Goal: Task Accomplishment & Management: Manage account settings

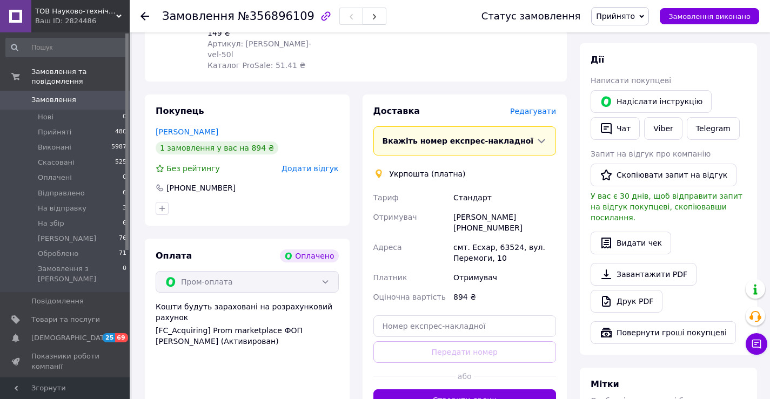
scroll to position [270, 0]
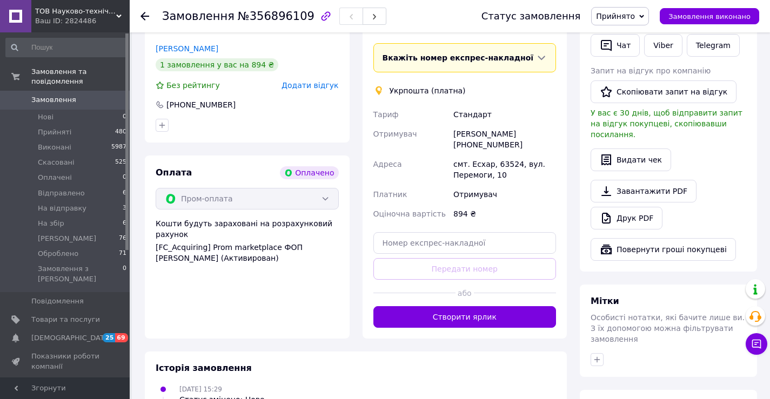
click at [507, 306] on button "Створити ярлик" at bounding box center [464, 317] width 183 height 22
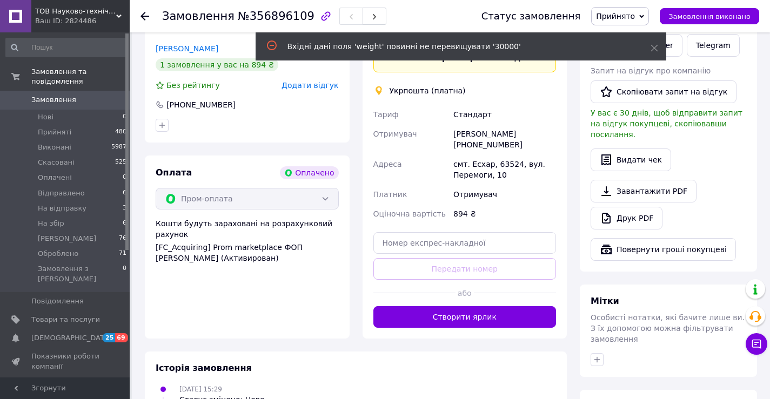
click at [357, 226] on div "Доставка Редагувати Вкажіть номер експрес-накладної Обов'язково введіть номер е…" at bounding box center [465, 174] width 218 height 327
click at [510, 204] on div "894 ₴" at bounding box center [504, 213] width 107 height 19
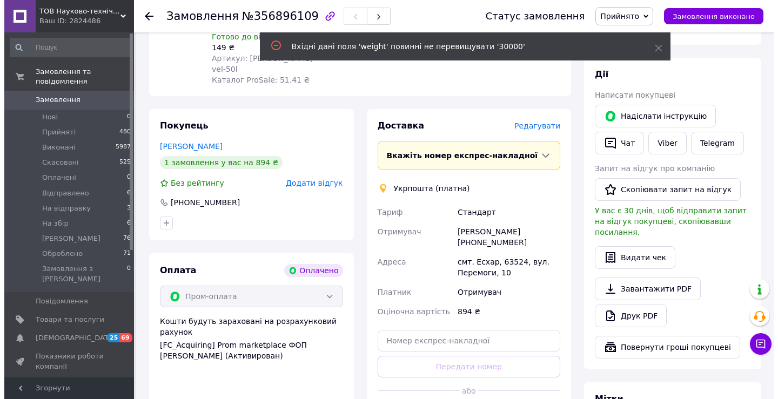
scroll to position [162, 0]
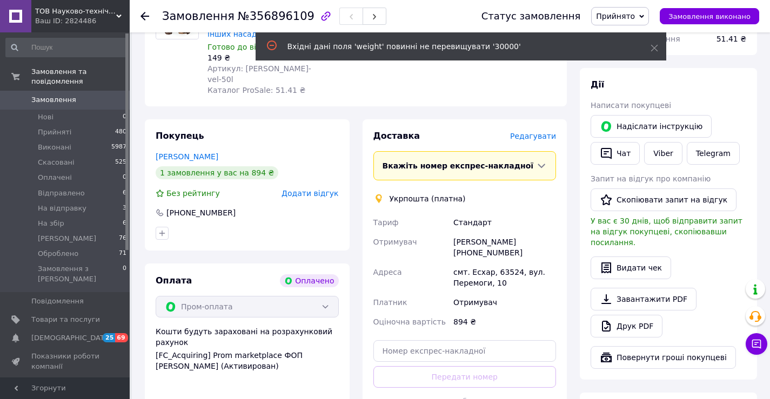
click at [537, 132] on span "Редагувати" at bounding box center [533, 136] width 46 height 9
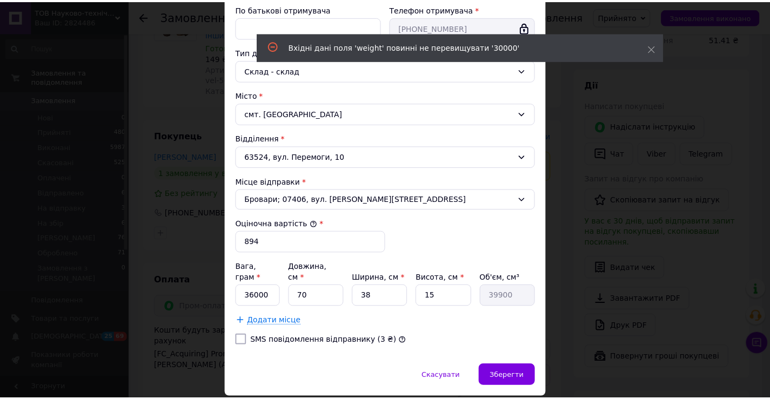
scroll to position [277, 0]
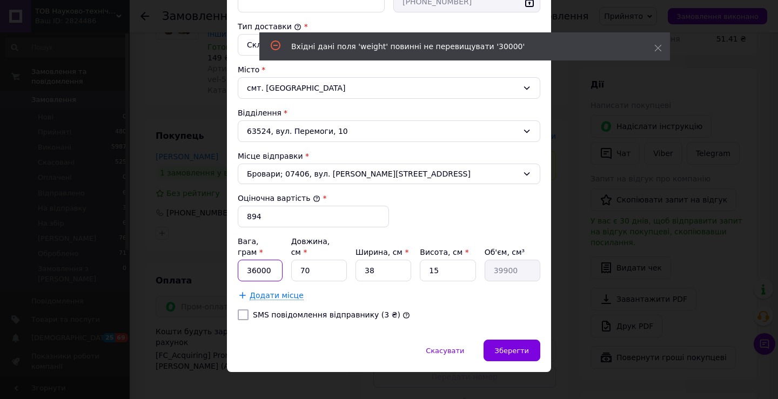
click at [253, 260] on input "36000" at bounding box center [260, 271] width 45 height 22
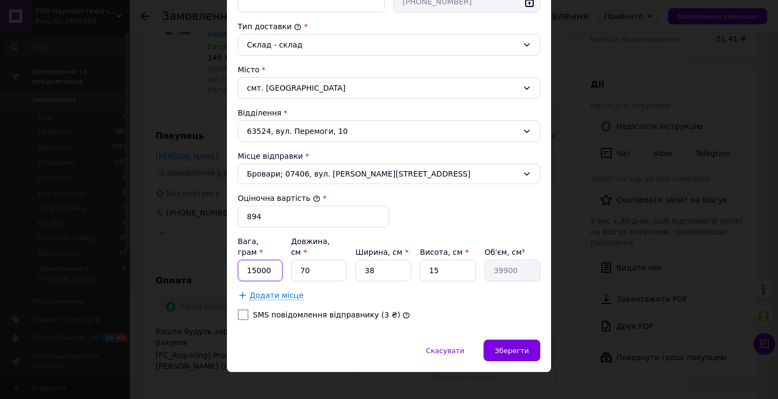
type input "15000"
drag, startPoint x: 312, startPoint y: 259, endPoint x: 301, endPoint y: 255, distance: 11.3
click at [301, 260] on input "70" at bounding box center [319, 271] width 56 height 22
type input "7"
type input "3990"
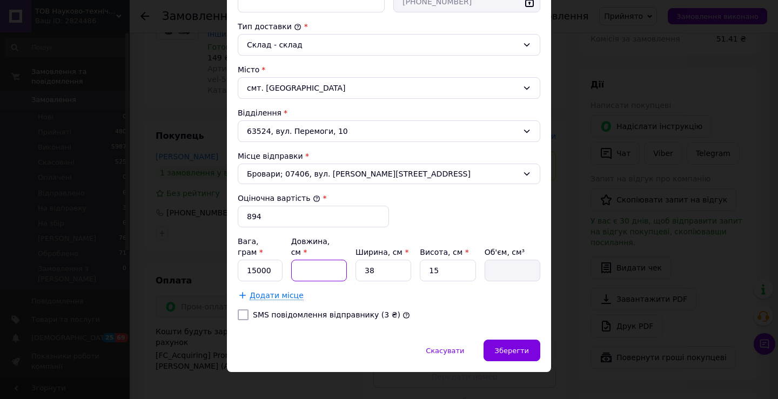
type input "6"
type input "3420"
type input "64"
type input "36480"
type input "64"
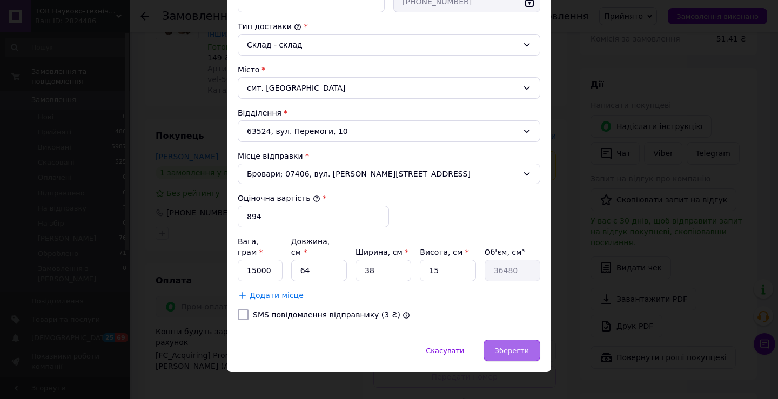
click at [515, 340] on div "Зберегти" at bounding box center [511, 351] width 57 height 22
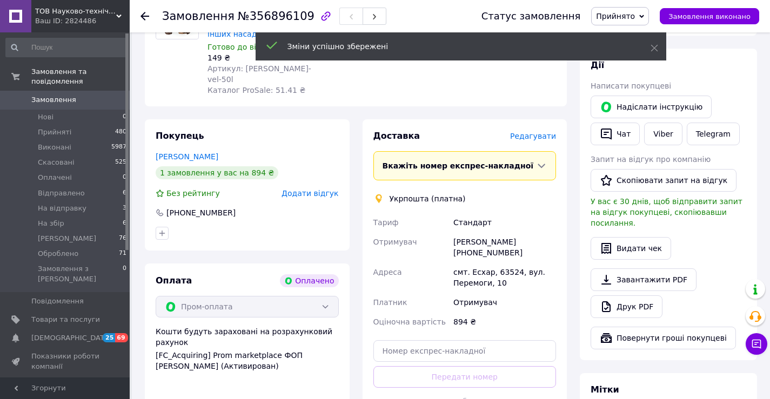
drag, startPoint x: 499, startPoint y: 387, endPoint x: 518, endPoint y: 347, distance: 44.2
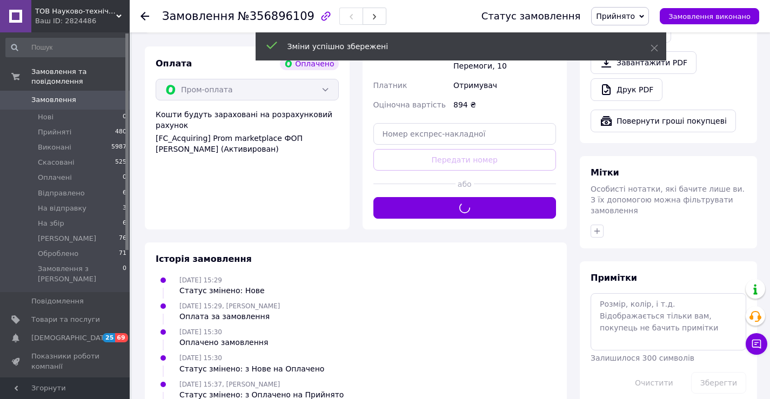
scroll to position [397, 0]
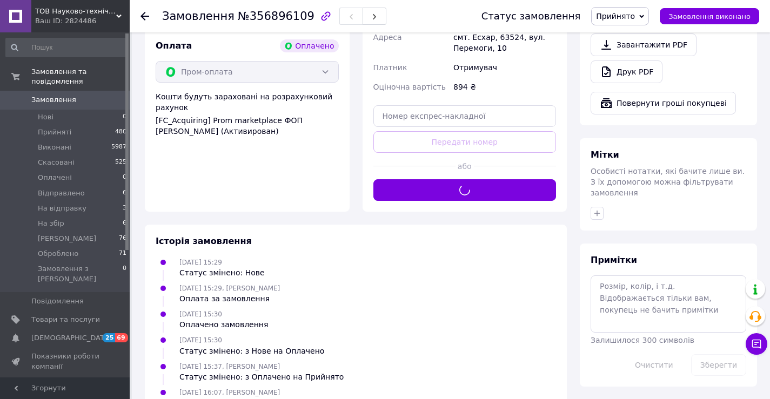
click at [596, 189] on div "Мітки Особисті нотатки, які бачите лише ви. З їх допомогою можна фільтрувати за…" at bounding box center [668, 184] width 177 height 92
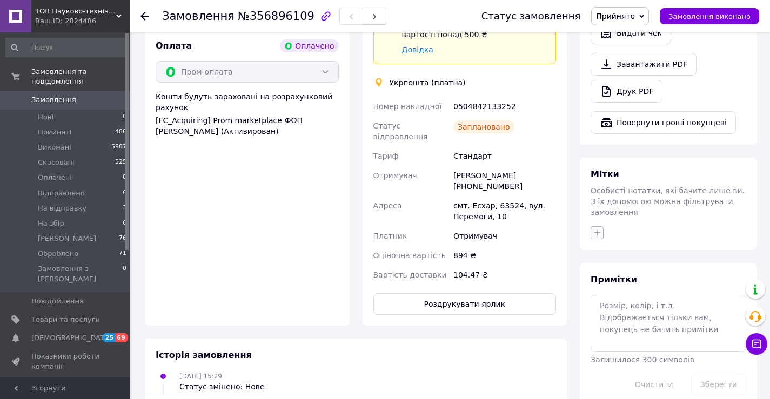
click at [597, 226] on button "button" at bounding box center [596, 232] width 13 height 13
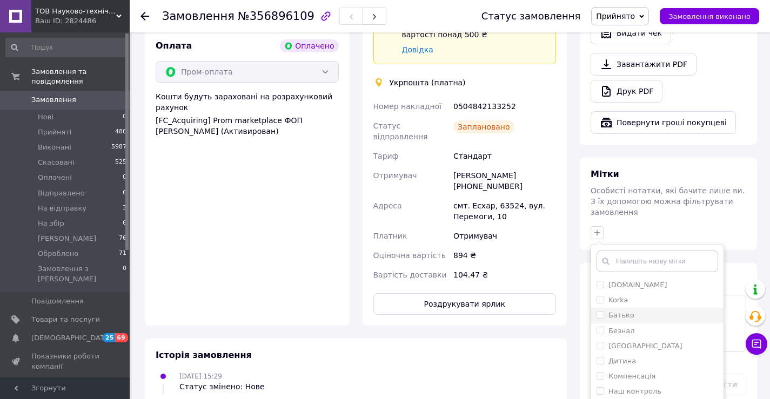
click at [620, 311] on label "Батько" at bounding box center [621, 315] width 26 height 8
checkbox input "true"
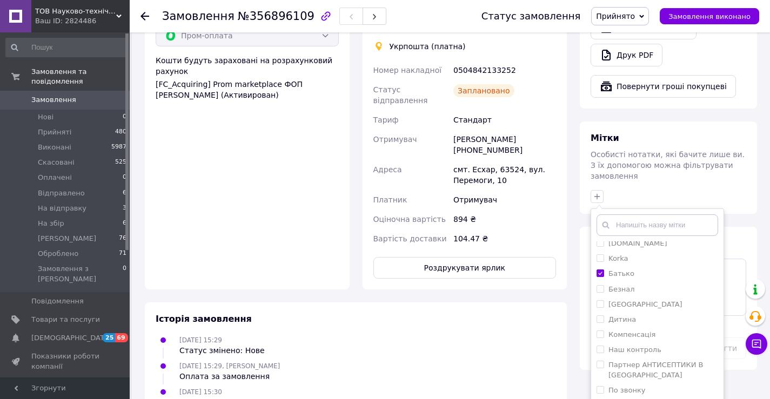
scroll to position [481, 0]
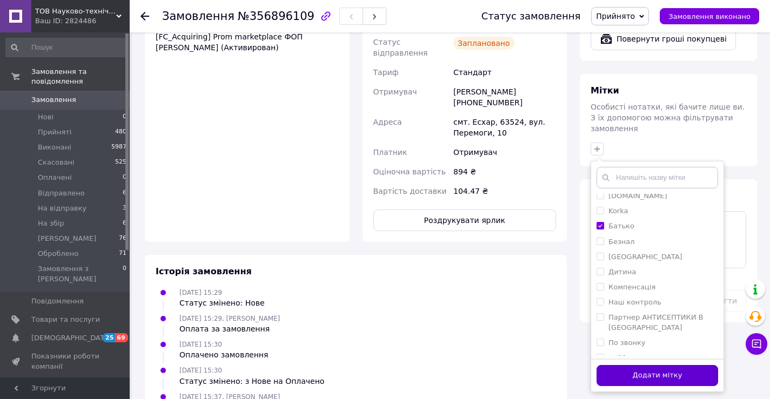
click at [682, 365] on button "Додати мітку" at bounding box center [657, 375] width 122 height 21
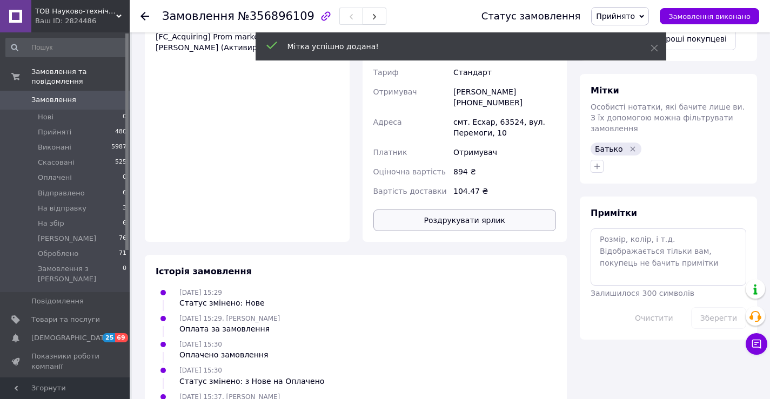
click at [481, 210] on button "Роздрукувати ярлик" at bounding box center [464, 221] width 183 height 22
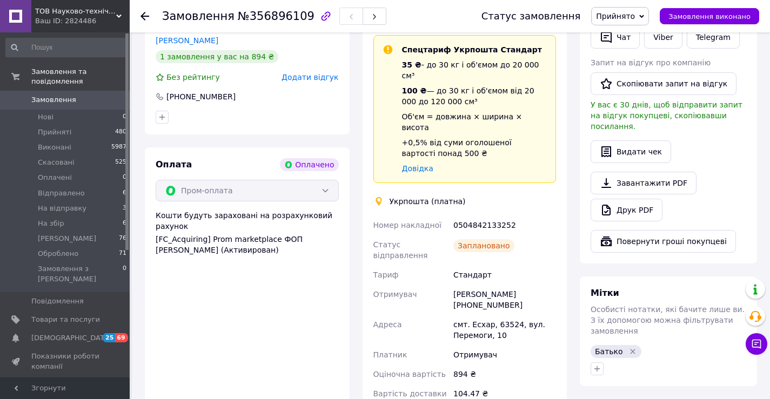
scroll to position [157, 0]
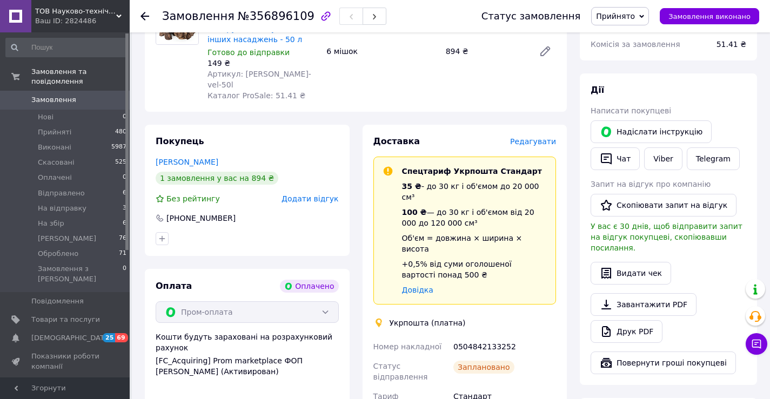
drag, startPoint x: 181, startPoint y: 140, endPoint x: 259, endPoint y: 146, distance: 78.5
click at [180, 158] on link "Сапа Диана" at bounding box center [187, 162] width 63 height 9
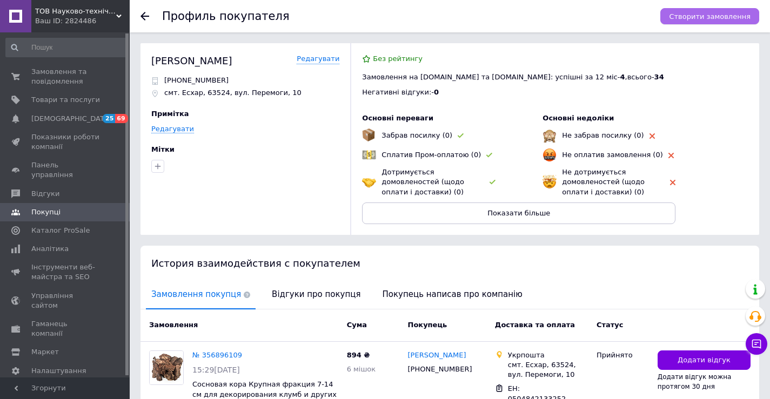
click at [716, 13] on span "Створити замовлення" at bounding box center [710, 16] width 82 height 8
click at [145, 16] on use at bounding box center [144, 16] width 9 height 9
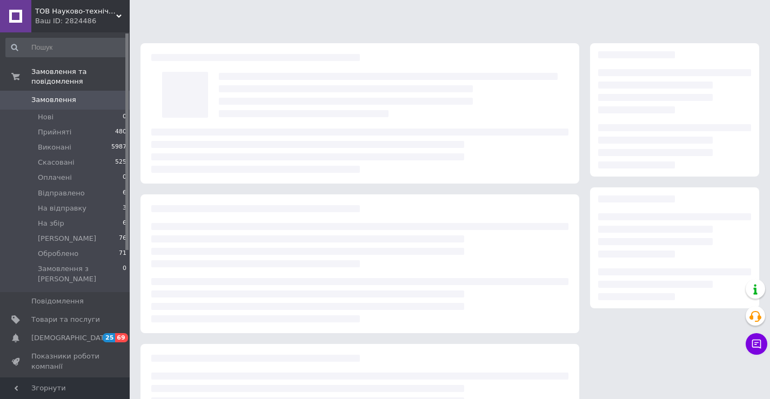
scroll to position [95, 0]
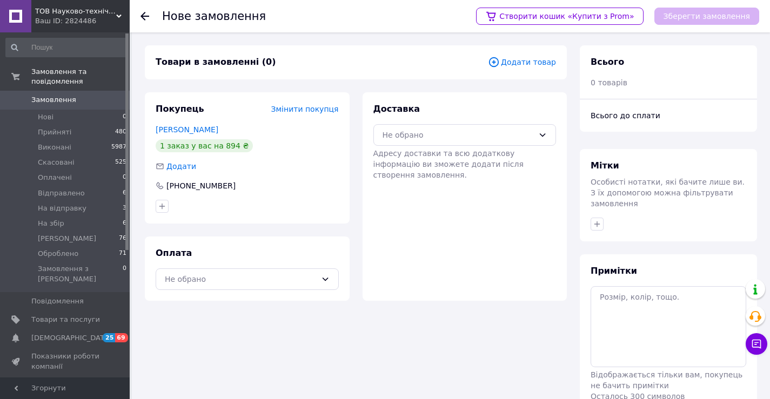
click at [515, 62] on span "Додати товар" at bounding box center [522, 62] width 68 height 12
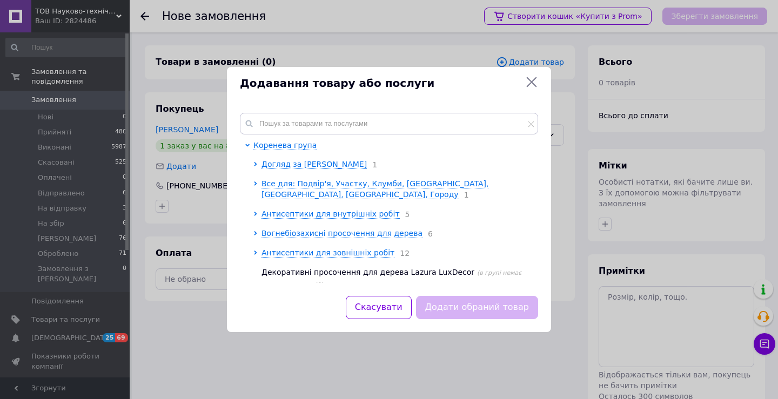
click at [325, 105] on div "Коренева група Догляд за Басейном 1 Все для: Подвір'я, Участку, Клумби, Рослин,…" at bounding box center [389, 198] width 324 height 196
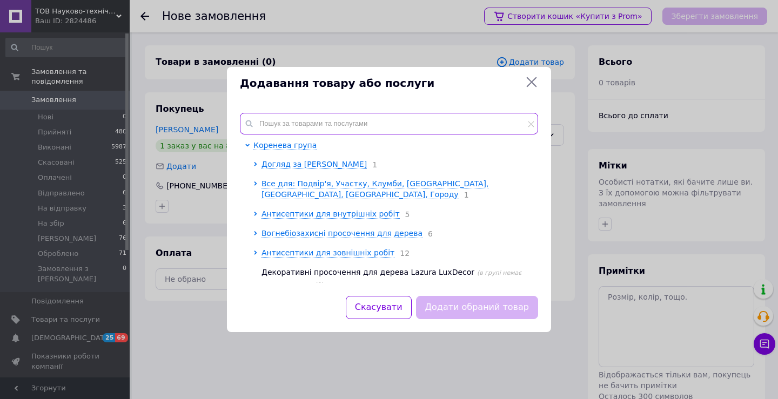
drag, startPoint x: 322, startPoint y: 124, endPoint x: 296, endPoint y: 115, distance: 28.0
click at [302, 115] on input "text" at bounding box center [389, 124] width 298 height 22
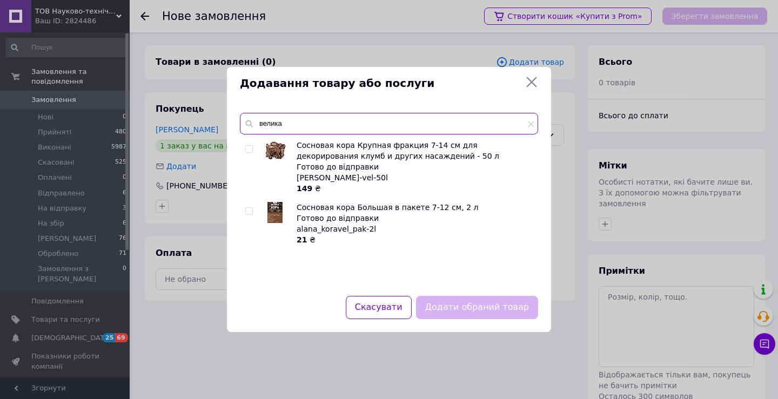
type input "велика"
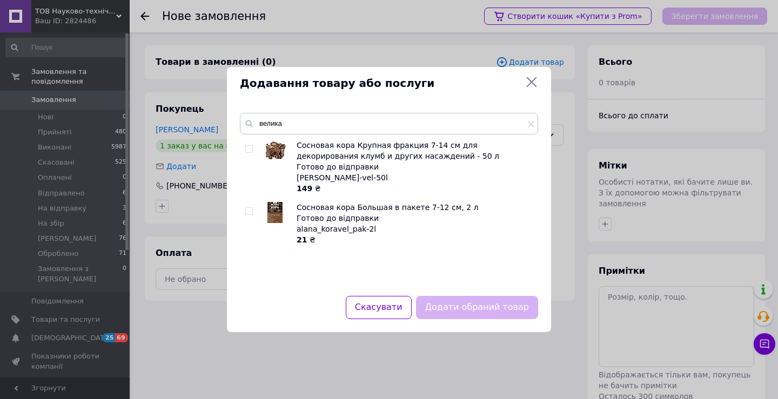
click at [342, 157] on span "Сосновая кора Крупная фракция 7-14 см для декорирования клумб и других насажден…" at bounding box center [398, 150] width 203 height 19
click at [248, 149] on input "checkbox" at bounding box center [248, 149] width 7 height 7
checkbox input "true"
drag, startPoint x: 448, startPoint y: 310, endPoint x: 492, endPoint y: 301, distance: 44.7
click at [449, 312] on button "Додати обраний товар" at bounding box center [477, 307] width 122 height 23
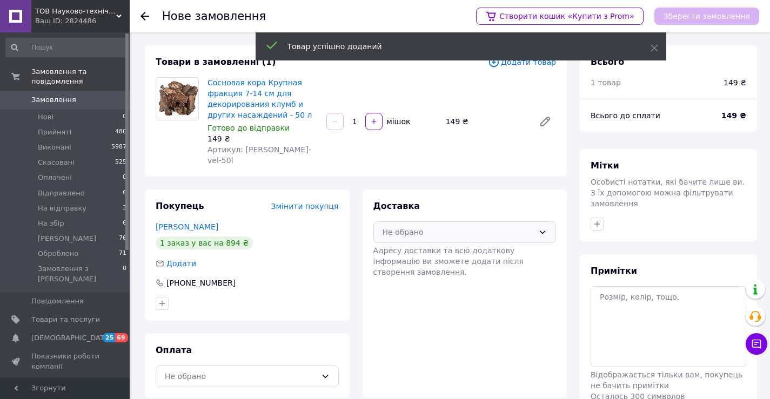
click at [471, 226] on div "Не обрано" at bounding box center [458, 232] width 152 height 12
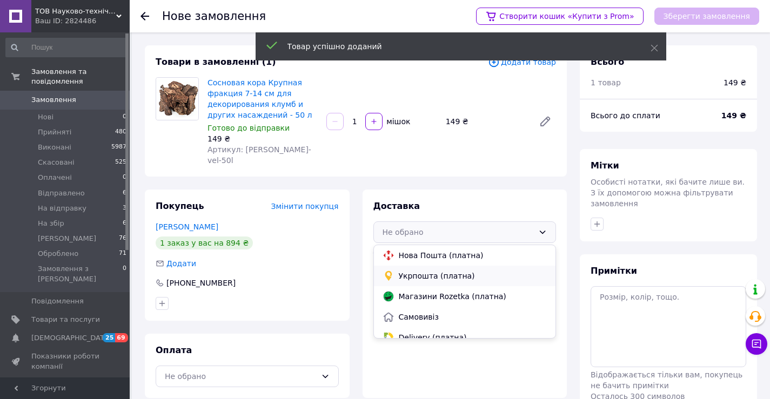
click at [433, 271] on span "Укрпошта (платна)" at bounding box center [473, 276] width 149 height 11
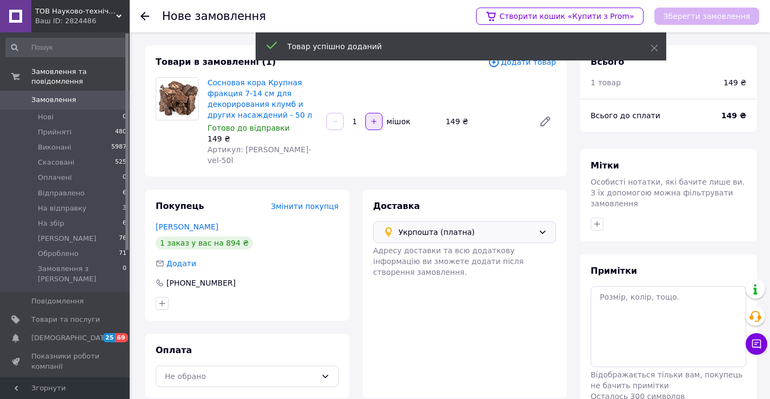
click at [380, 116] on button "button" at bounding box center [373, 121] width 17 height 17
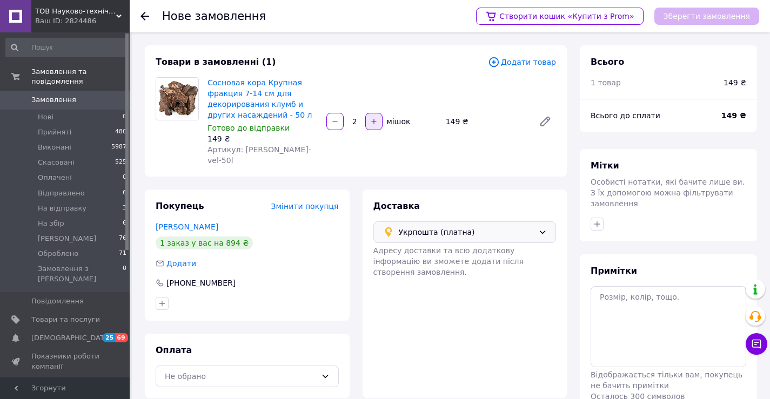
click at [379, 115] on button "button" at bounding box center [373, 121] width 17 height 17
type input "3"
click at [265, 371] on div "Не обрано" at bounding box center [241, 377] width 152 height 12
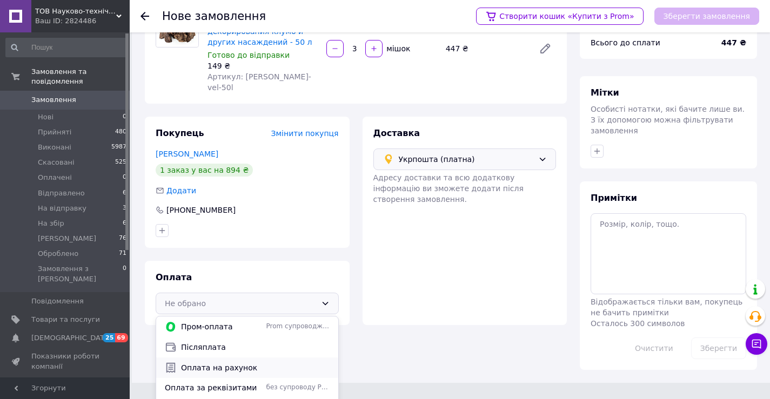
click at [225, 362] on span "Оплата на рахунок" at bounding box center [255, 367] width 149 height 11
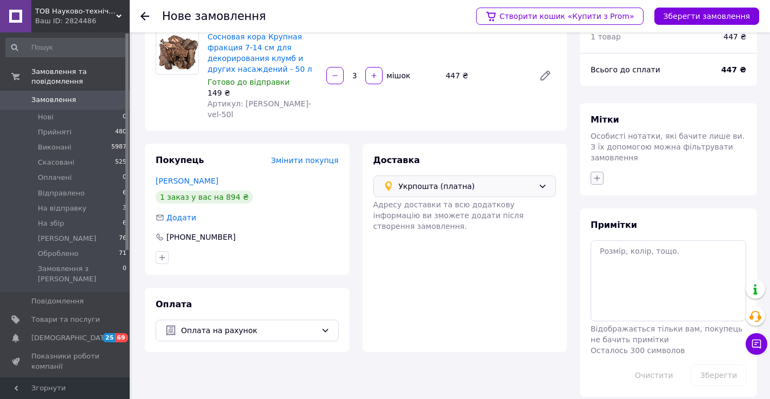
click at [598, 174] on icon "button" at bounding box center [597, 178] width 9 height 9
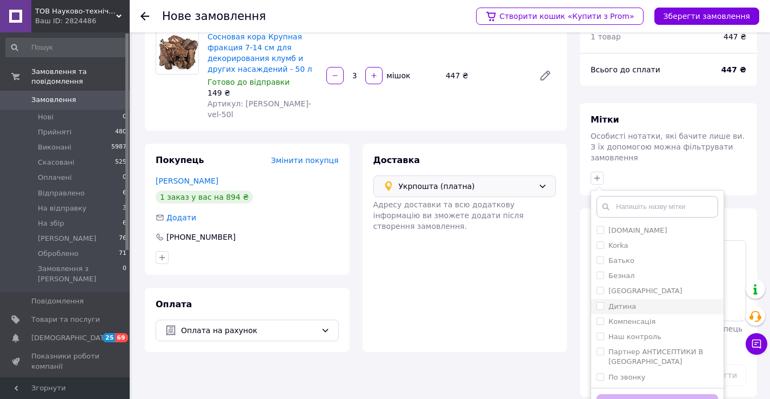
click at [628, 302] on label "Дитина" at bounding box center [622, 306] width 28 height 8
checkbox input "true"
click at [681, 394] on button "Додати мітку" at bounding box center [657, 404] width 122 height 21
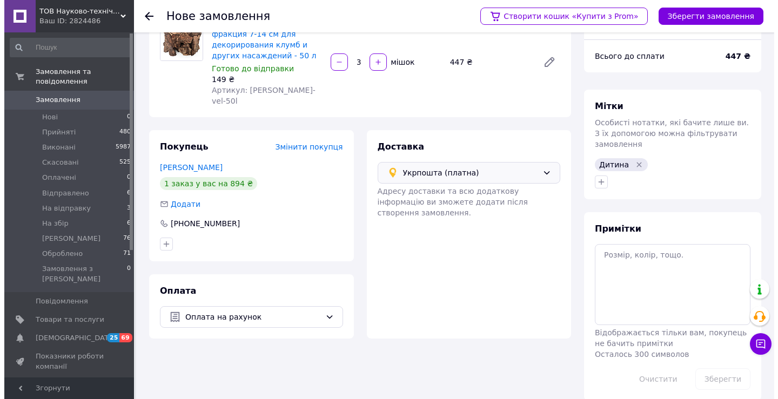
scroll to position [63, 0]
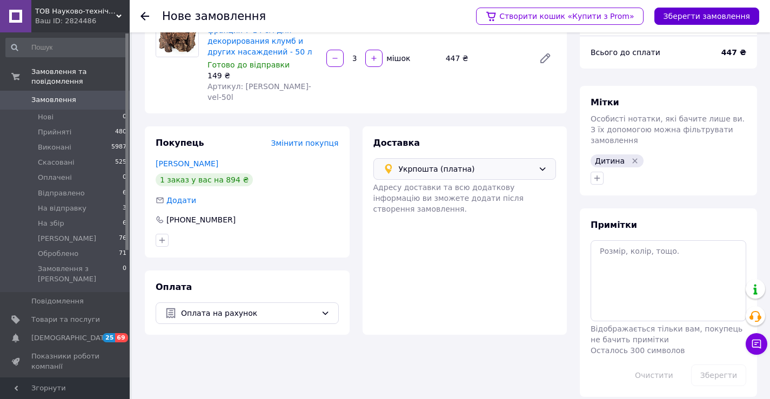
click at [713, 19] on button "Зберегти замовлення" at bounding box center [706, 16] width 105 height 17
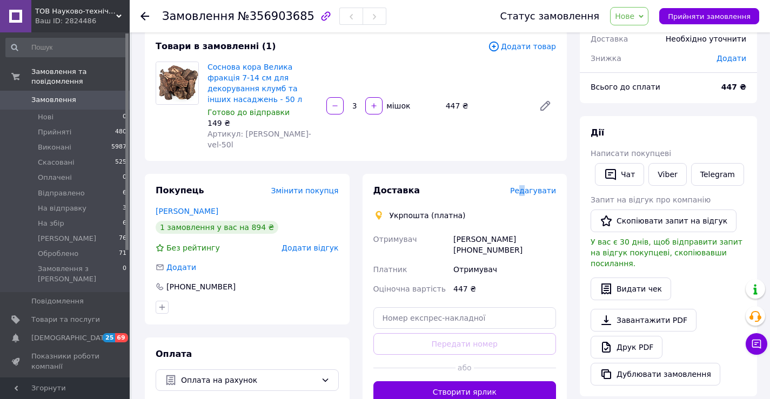
click at [528, 174] on div "Доставка Редагувати Укрпошта (платна) Отримувач Диана Сапа +380669862405 Платни…" at bounding box center [464, 294] width 205 height 240
click at [532, 186] on span "Редагувати" at bounding box center [533, 190] width 46 height 9
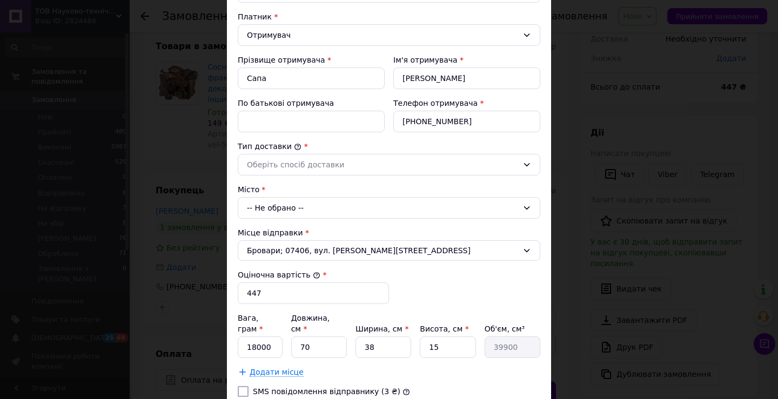
scroll to position [162, 0]
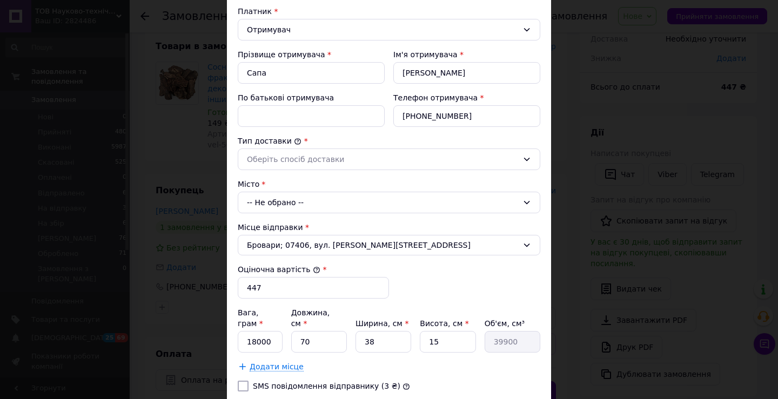
click at [319, 198] on div "-- Не обрано --" at bounding box center [389, 203] width 302 height 22
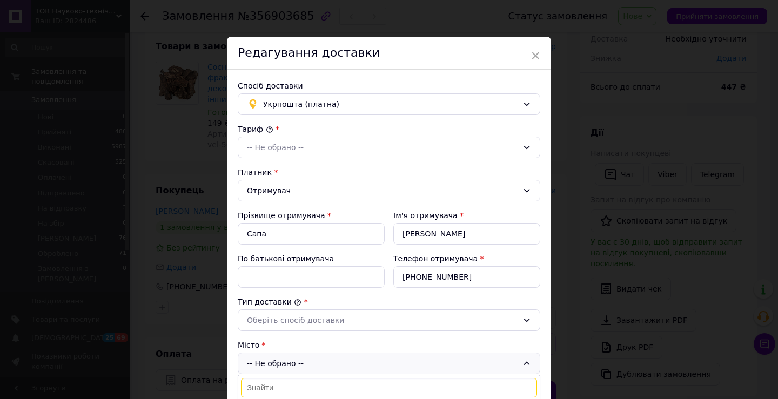
scroll to position [0, 0]
click at [311, 149] on div "-- Не обрано --" at bounding box center [382, 149] width 271 height 12
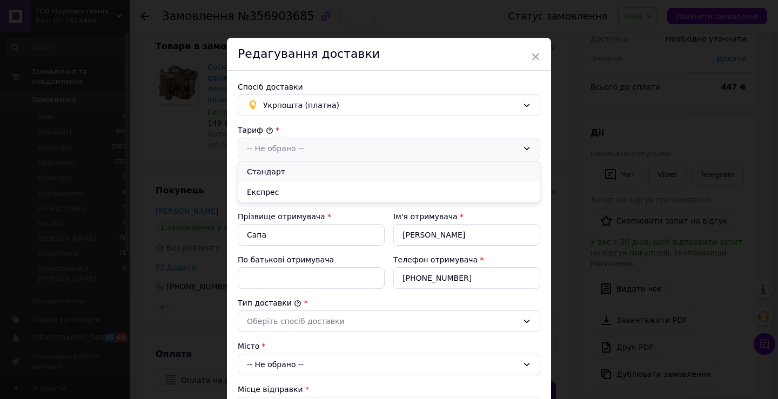
click at [271, 167] on li "Стандарт" at bounding box center [388, 172] width 301 height 21
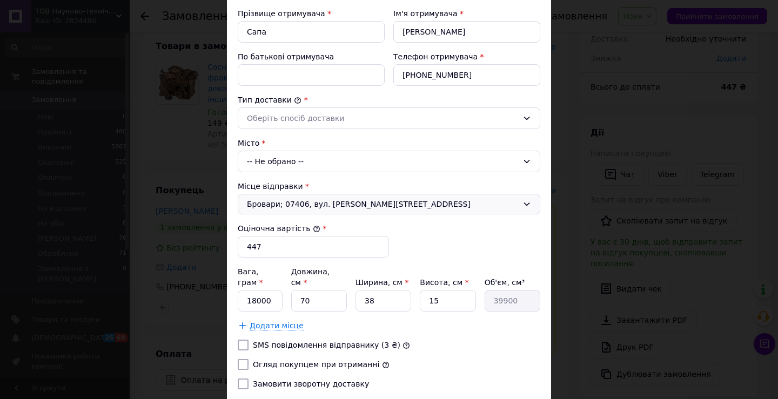
scroll to position [216, 0]
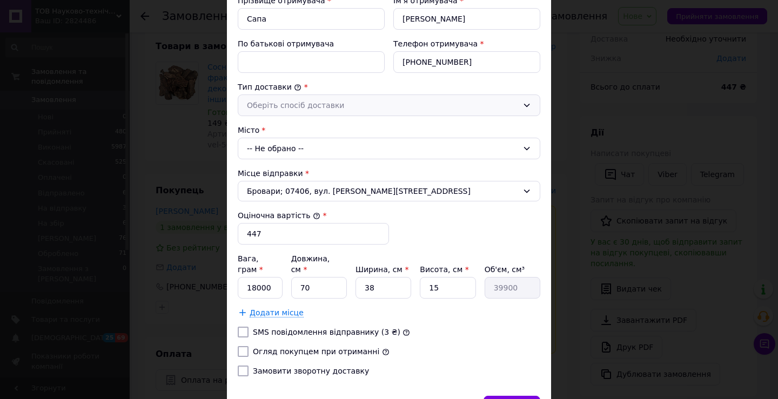
click at [346, 102] on div "Оберіть спосіб доставки" at bounding box center [382, 105] width 271 height 12
click at [283, 129] on li "Склад - склад" at bounding box center [388, 128] width 301 height 21
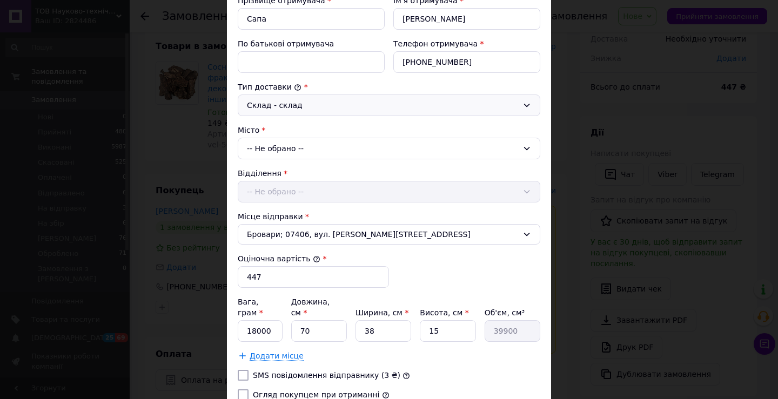
click at [310, 147] on div "-- Не обрано --" at bounding box center [389, 149] width 302 height 22
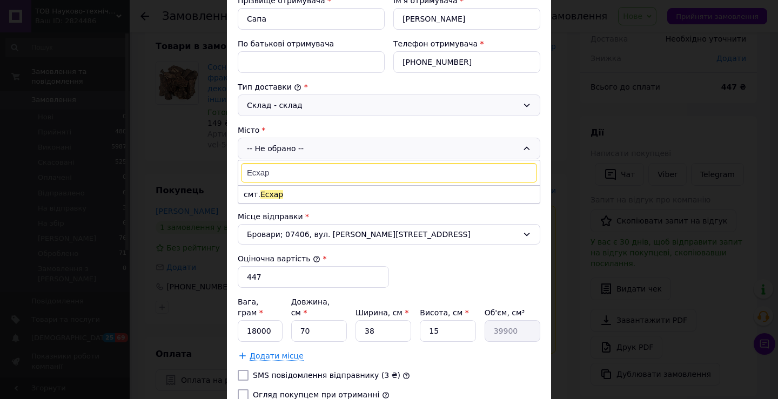
click at [285, 182] on input "Есхар" at bounding box center [389, 172] width 296 height 19
type input "Есхар"
click at [289, 196] on li "смт. Есхар" at bounding box center [388, 194] width 301 height 17
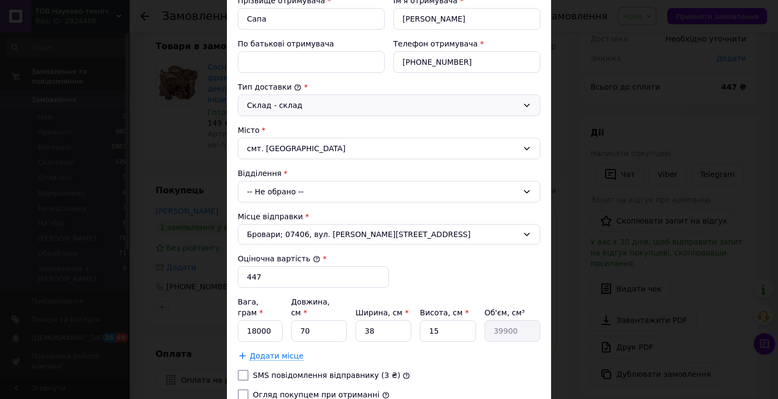
click at [296, 190] on div "-- Не обрано --" at bounding box center [389, 192] width 302 height 22
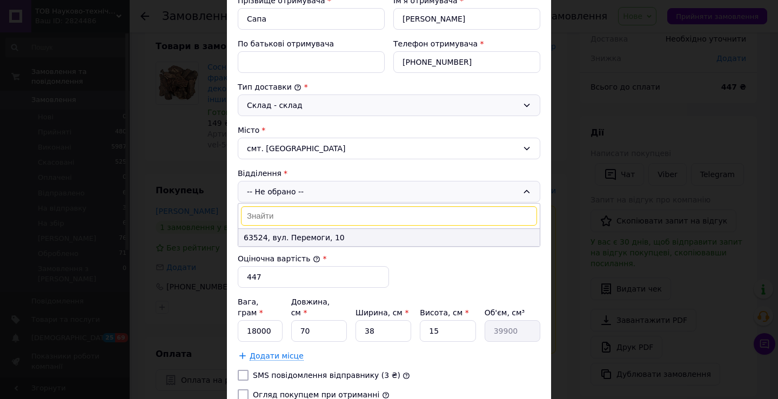
click at [278, 236] on li "63524, вул. Перемоги, 10" at bounding box center [388, 237] width 301 height 17
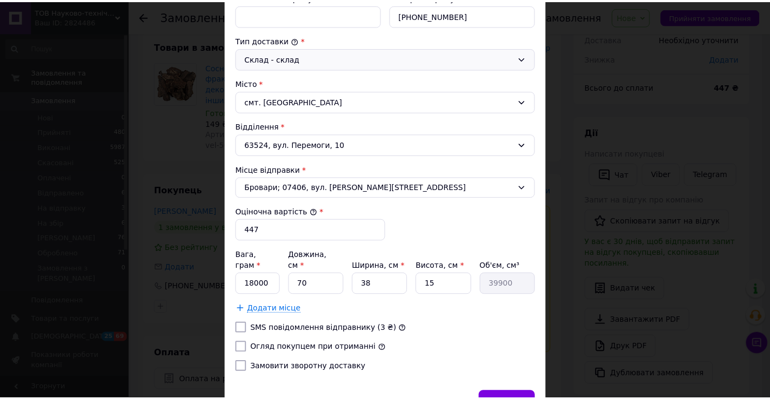
scroll to position [315, 0]
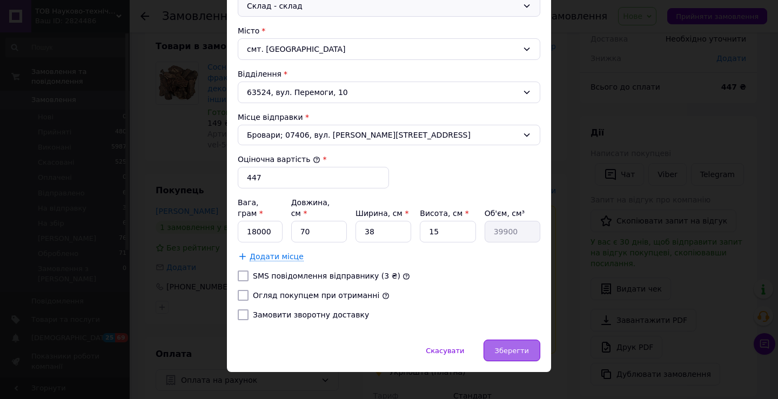
click at [509, 344] on div "Зберегти" at bounding box center [511, 351] width 57 height 22
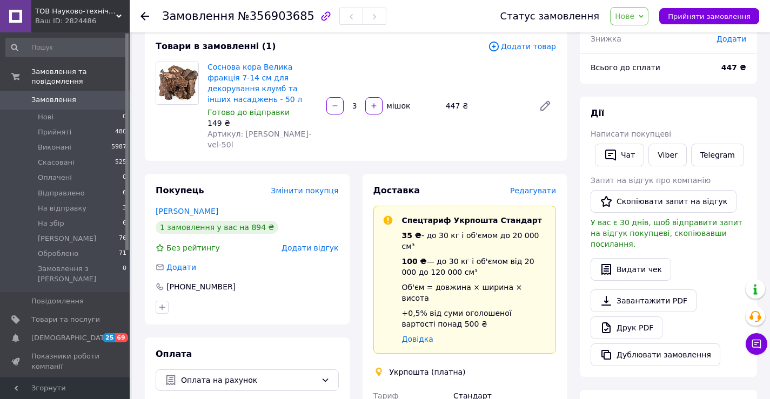
click at [145, 128] on div "Товари в замовленні (1) Додати товар Соснова кора Велика фракція 7-14 см для де…" at bounding box center [356, 95] width 422 height 131
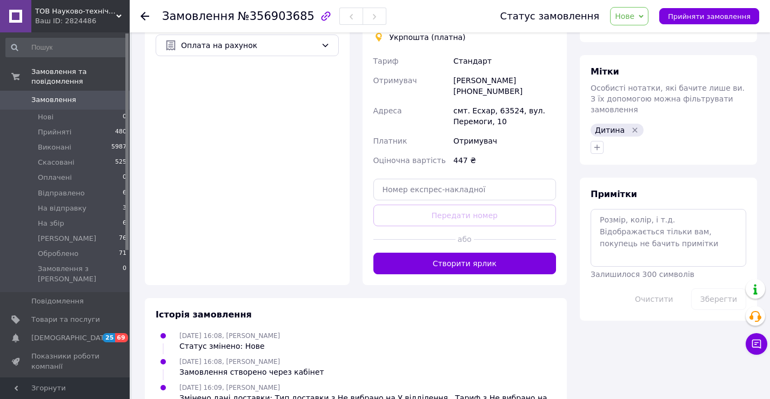
scroll to position [405, 0]
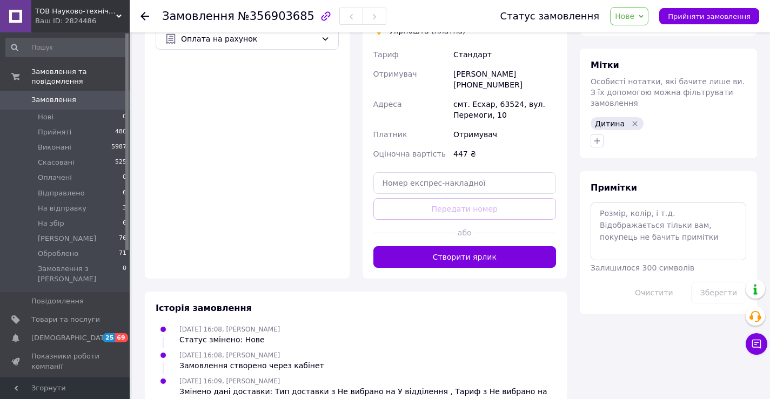
click at [421, 324] on div "12.08.2025 16:08, Сергій Будяк Статус змінено: Нове" at bounding box center [355, 335] width 409 height 22
click at [439, 172] on input "text" at bounding box center [464, 183] width 183 height 22
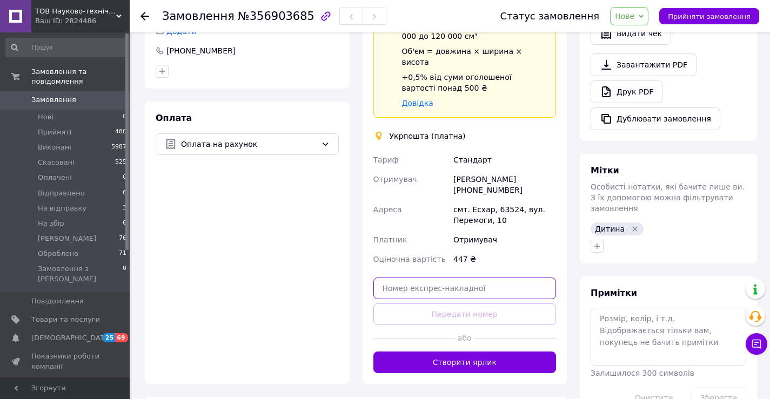
scroll to position [297, 0]
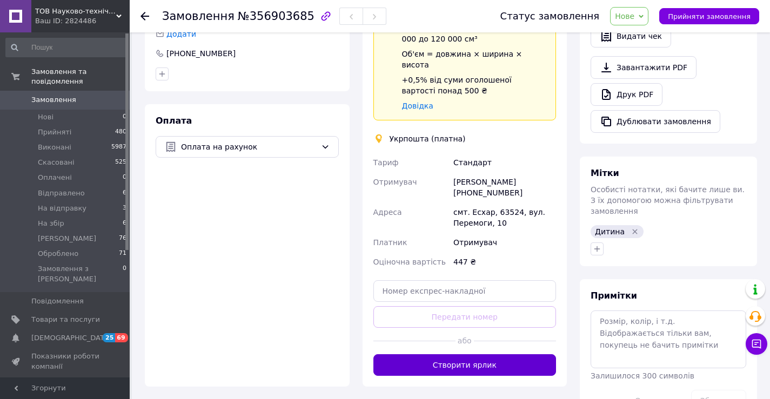
click at [494, 354] on button "Створити ярлик" at bounding box center [464, 365] width 183 height 22
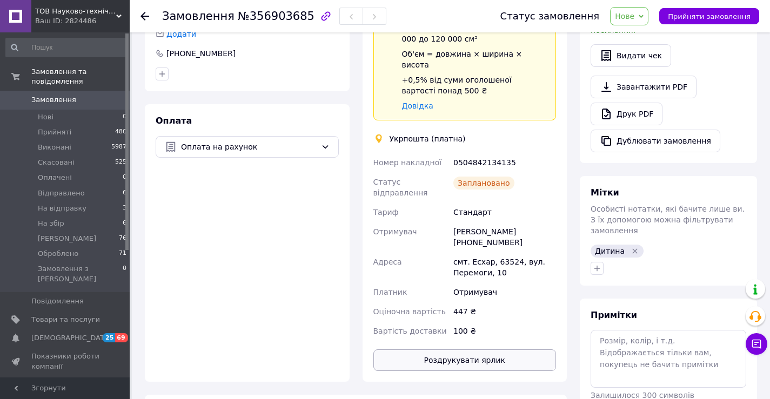
click at [508, 349] on button "Роздрукувати ярлик" at bounding box center [464, 360] width 183 height 22
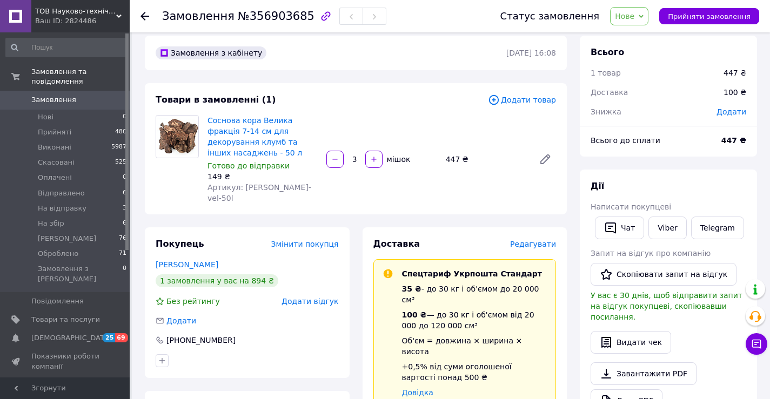
scroll to position [0, 0]
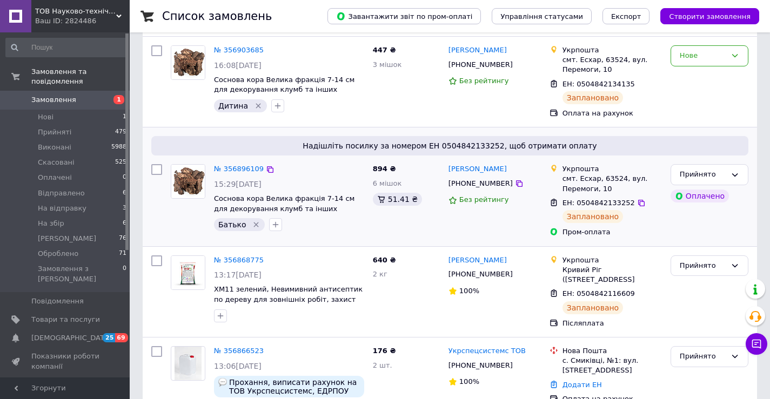
scroll to position [162, 0]
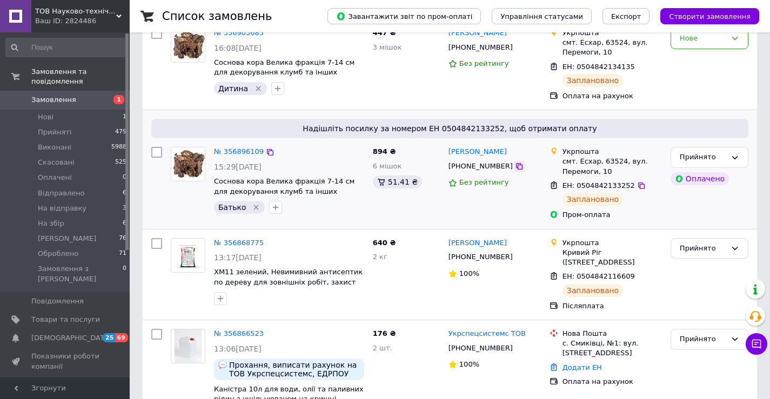
click at [515, 163] on icon at bounding box center [519, 166] width 9 height 9
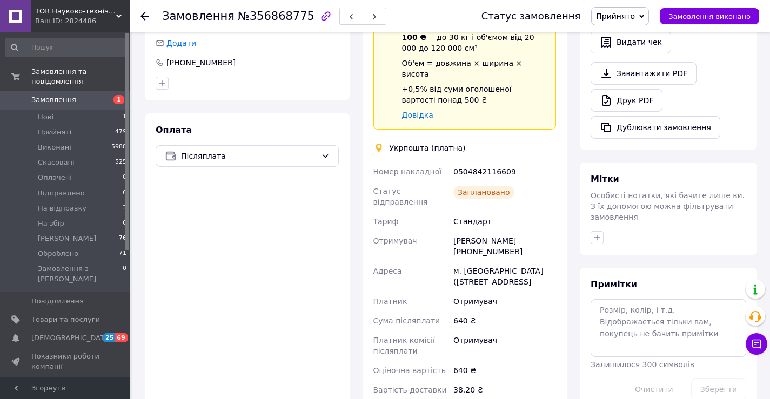
scroll to position [324, 0]
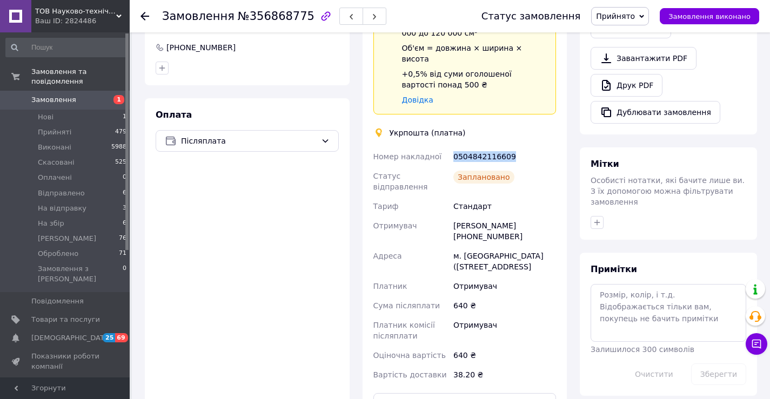
drag, startPoint x: 513, startPoint y: 111, endPoint x: 453, endPoint y: 101, distance: 60.8
click at [453, 101] on div "Доставка Редагувати Спецтариф Укрпошта Стандарт 35 ₴ - до 30 кг і об'ємом до 20…" at bounding box center [464, 179] width 183 height 469
copy div "0504842116609"
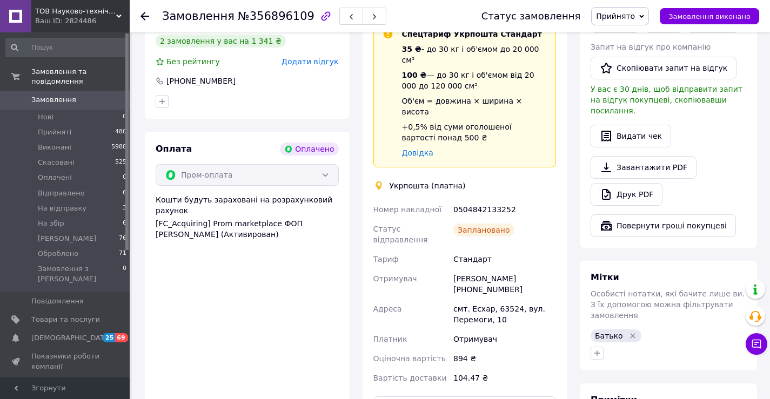
scroll to position [324, 0]
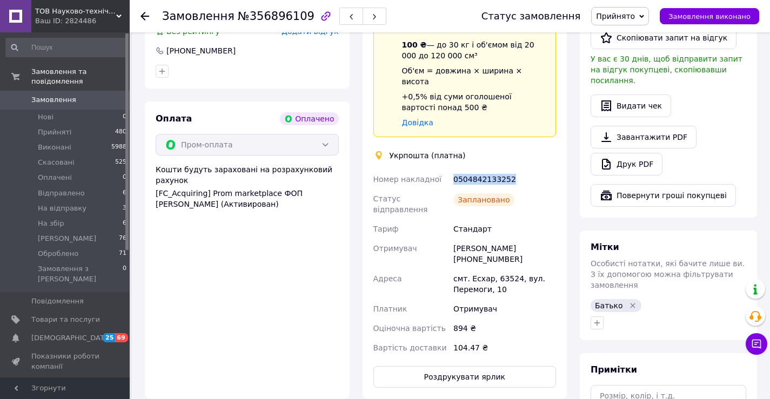
drag, startPoint x: 508, startPoint y: 136, endPoint x: 453, endPoint y: 138, distance: 54.6
click at [453, 170] on div "0504842133252" at bounding box center [504, 179] width 107 height 19
copy div "0504842133252"
click at [144, 13] on use at bounding box center [144, 16] width 9 height 9
